Goal: Task Accomplishment & Management: Use online tool/utility

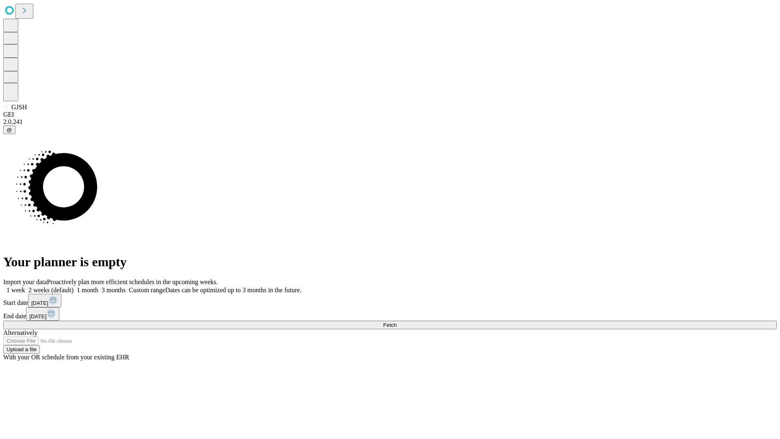
click at [396, 322] on span "Fetch" at bounding box center [389, 325] width 13 height 6
